Goal: Transaction & Acquisition: Obtain resource

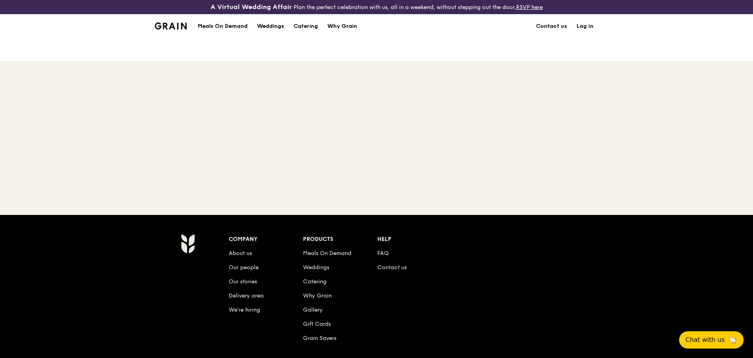
click at [578, 276] on div "Company About us Our people Our stories Delivery area We’re hiring Products Mea…" at bounding box center [414, 295] width 371 height 122
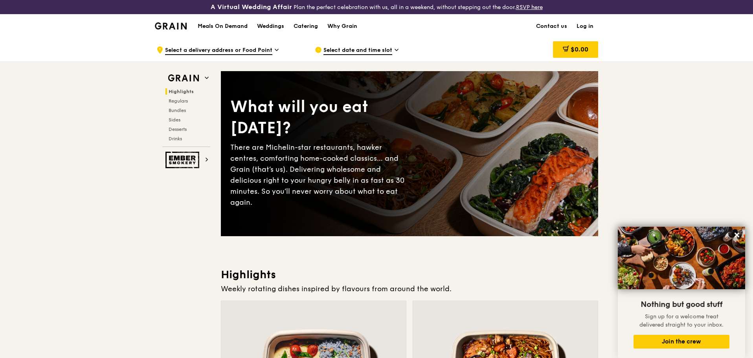
click at [168, 26] on img at bounding box center [171, 25] width 32 height 7
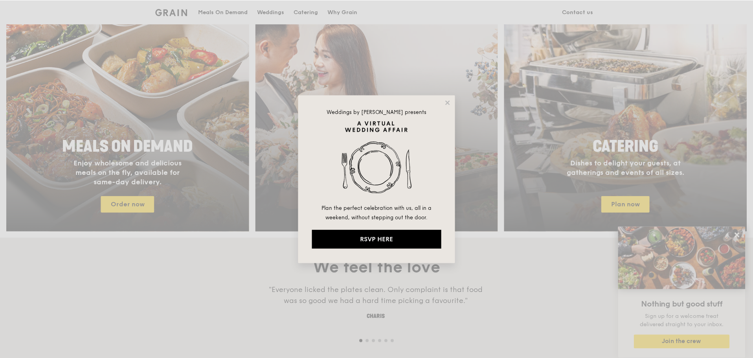
scroll to position [393, 0]
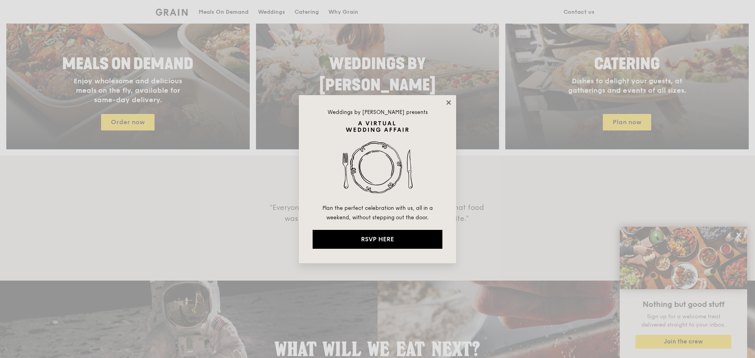
click at [447, 104] on icon at bounding box center [448, 102] width 4 height 4
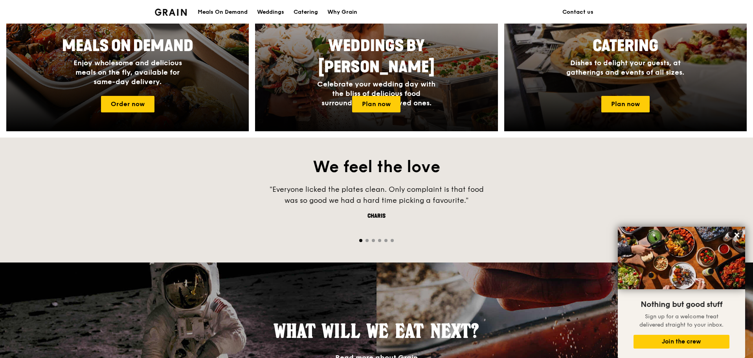
scroll to position [352, 0]
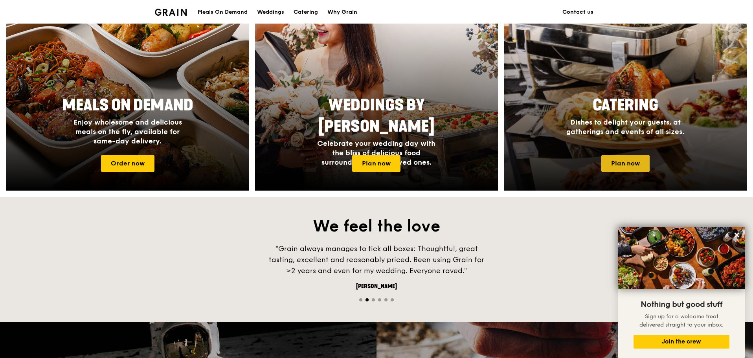
click at [626, 163] on link "Plan now" at bounding box center [626, 163] width 48 height 17
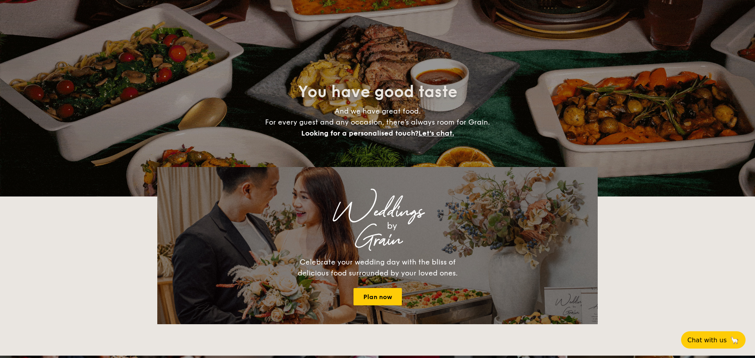
select select
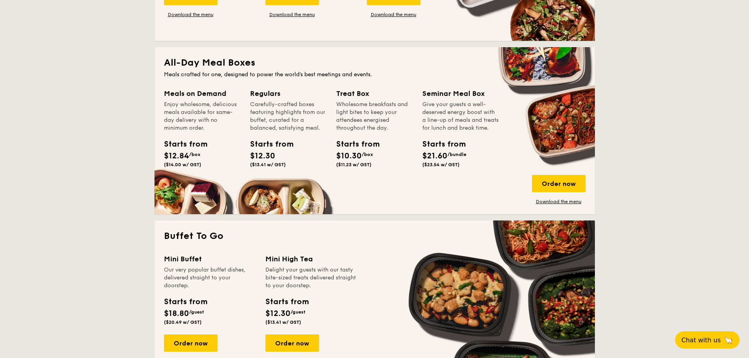
scroll to position [348, 0]
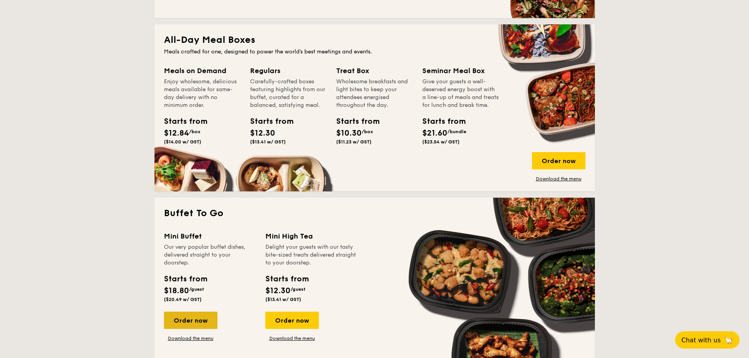
click at [205, 317] on div "Order now" at bounding box center [190, 320] width 53 height 17
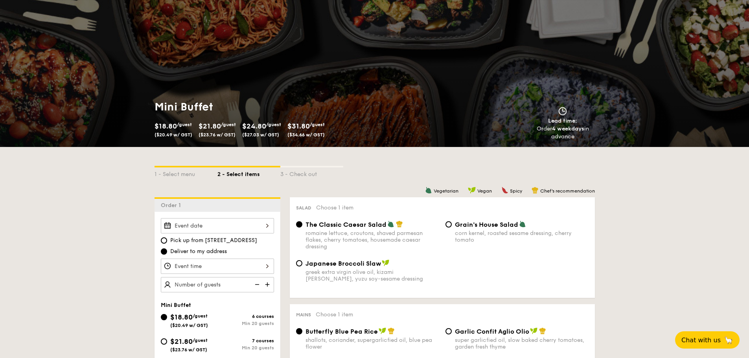
scroll to position [79, 0]
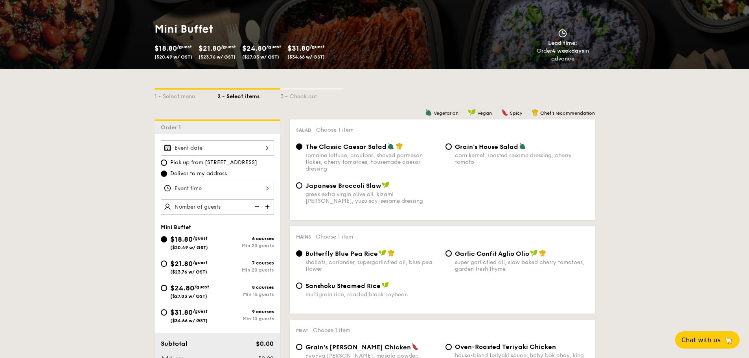
select select
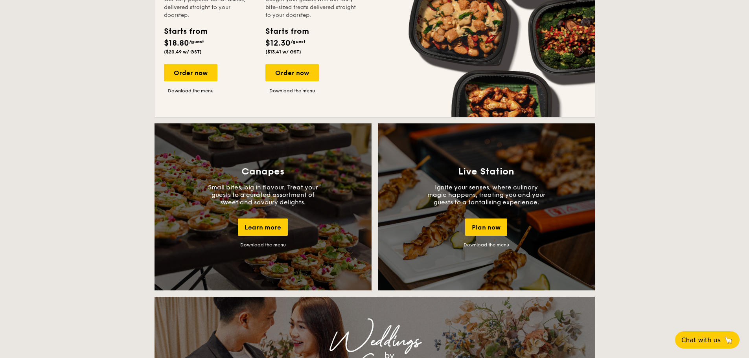
scroll to position [499, 0]
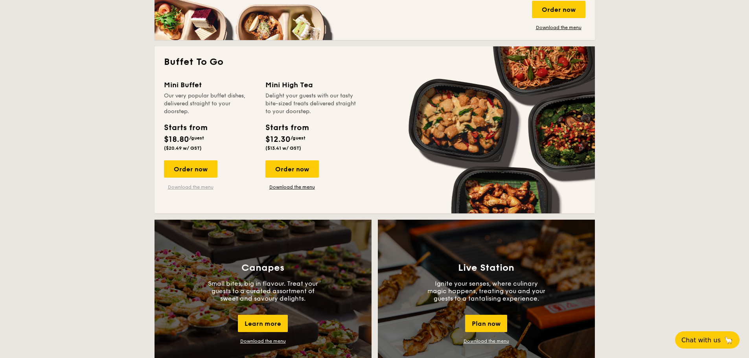
click at [209, 187] on link "Download the menu" at bounding box center [190, 187] width 53 height 6
